Goal: Information Seeking & Learning: Find specific fact

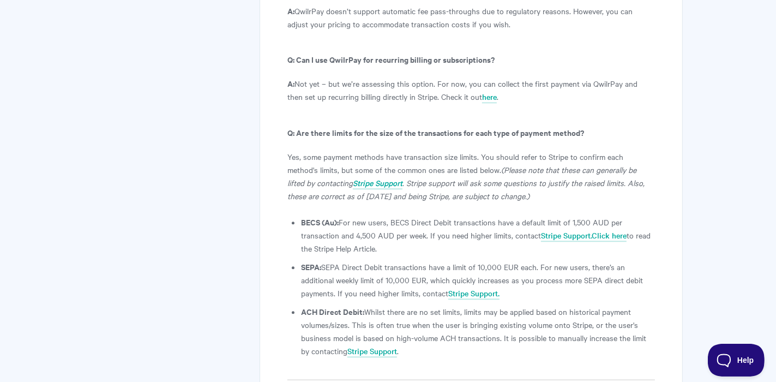
scroll to position [6310, 0]
click at [369, 346] on link "Stripe Support" at bounding box center [373, 352] width 50 height 12
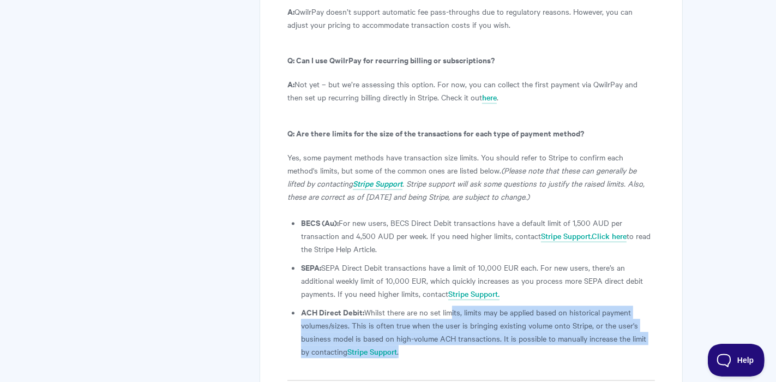
drag, startPoint x: 448, startPoint y: 164, endPoint x: 464, endPoint y: 200, distance: 39.3
click at [464, 306] on li "ACH Direct Debit: Whilst there are no set limits, limits may be applied based o…" at bounding box center [478, 332] width 354 height 52
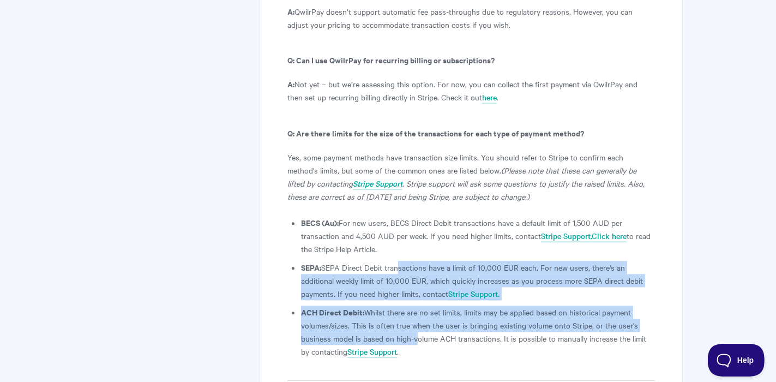
drag, startPoint x: 394, startPoint y: 119, endPoint x: 414, endPoint y: 188, distance: 71.5
click at [414, 216] on ul "BECS (Au): For new users, BECS Direct Debit transactions have a default limit o…" at bounding box center [478, 287] width 354 height 142
click at [414, 306] on li "ACH Direct Debit: Whilst there are no set limits, limits may be applied based o…" at bounding box center [478, 332] width 354 height 52
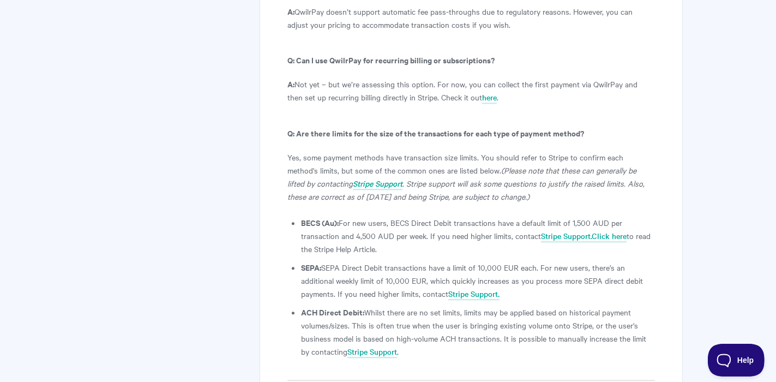
scroll to position [6215, 0]
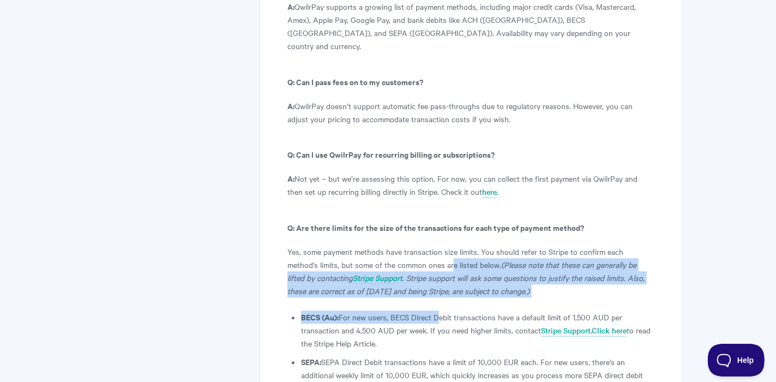
drag, startPoint x: 420, startPoint y: 111, endPoint x: 435, endPoint y: 170, distance: 60.7
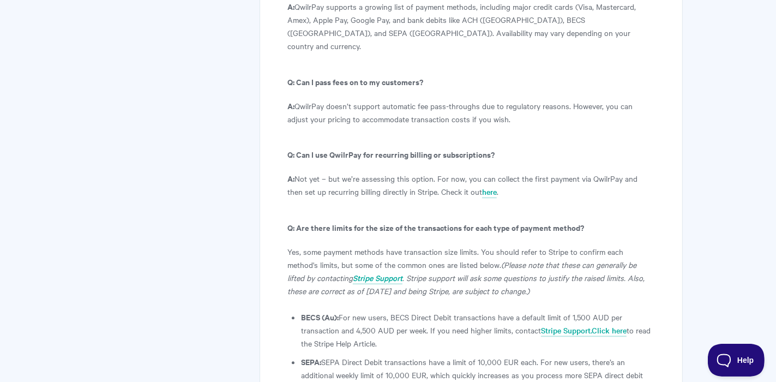
click at [440, 310] on li "BECS (Au): For new users, BECS Direct Debit transactions have a default limit o…" at bounding box center [478, 329] width 354 height 39
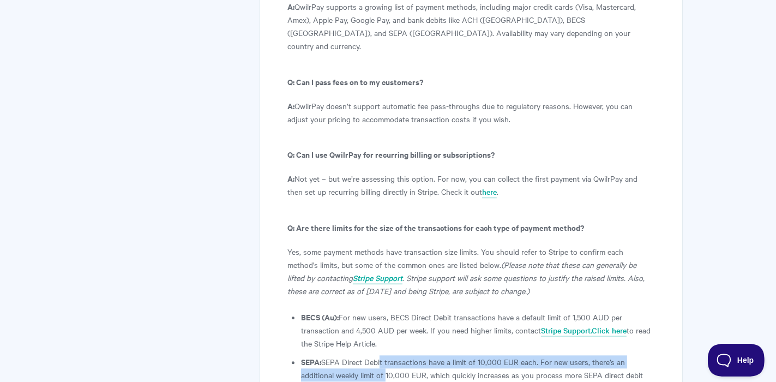
drag, startPoint x: 379, startPoint y: 212, endPoint x: 385, endPoint y: 226, distance: 15.4
click at [385, 355] on li "SEPA: SEPA Direct Debit transactions have a limit of 10,000 EUR each. For new u…" at bounding box center [478, 374] width 354 height 39
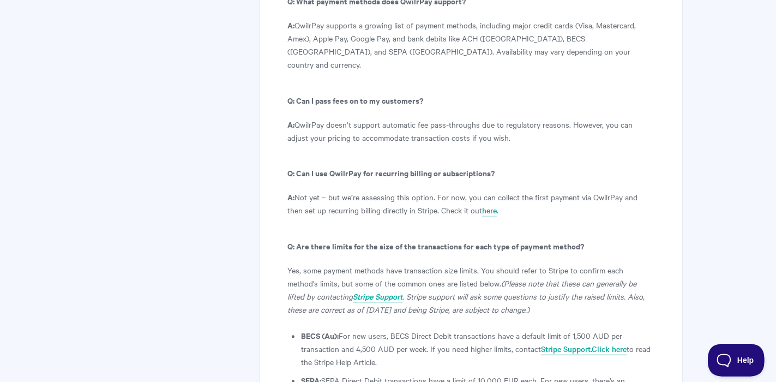
scroll to position [6191, 0]
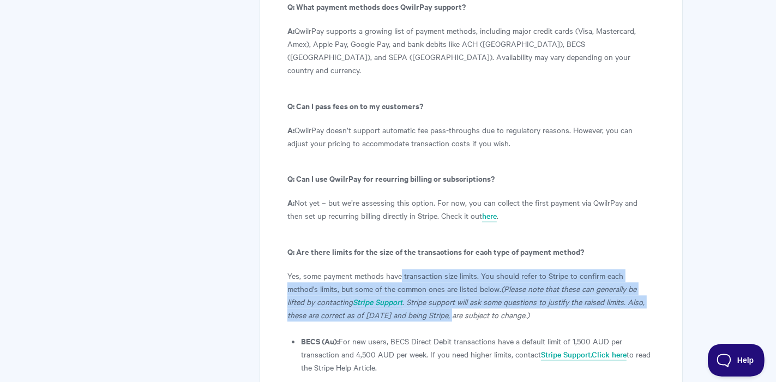
drag, startPoint x: 402, startPoint y: 123, endPoint x: 421, endPoint y: 167, distance: 47.6
click at [421, 269] on p "Yes, some payment methods have transaction size limits. You should refer to Str…" at bounding box center [471, 295] width 367 height 52
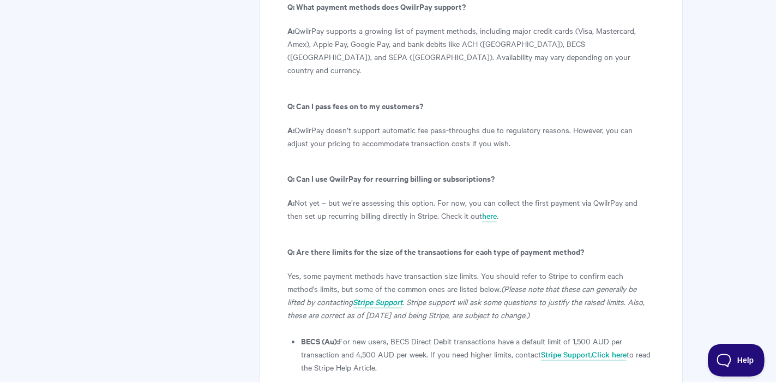
click at [430, 334] on li "BECS (Au): For new users, BECS Direct Debit transactions have a default limit o…" at bounding box center [478, 353] width 354 height 39
